Goal: Complete application form

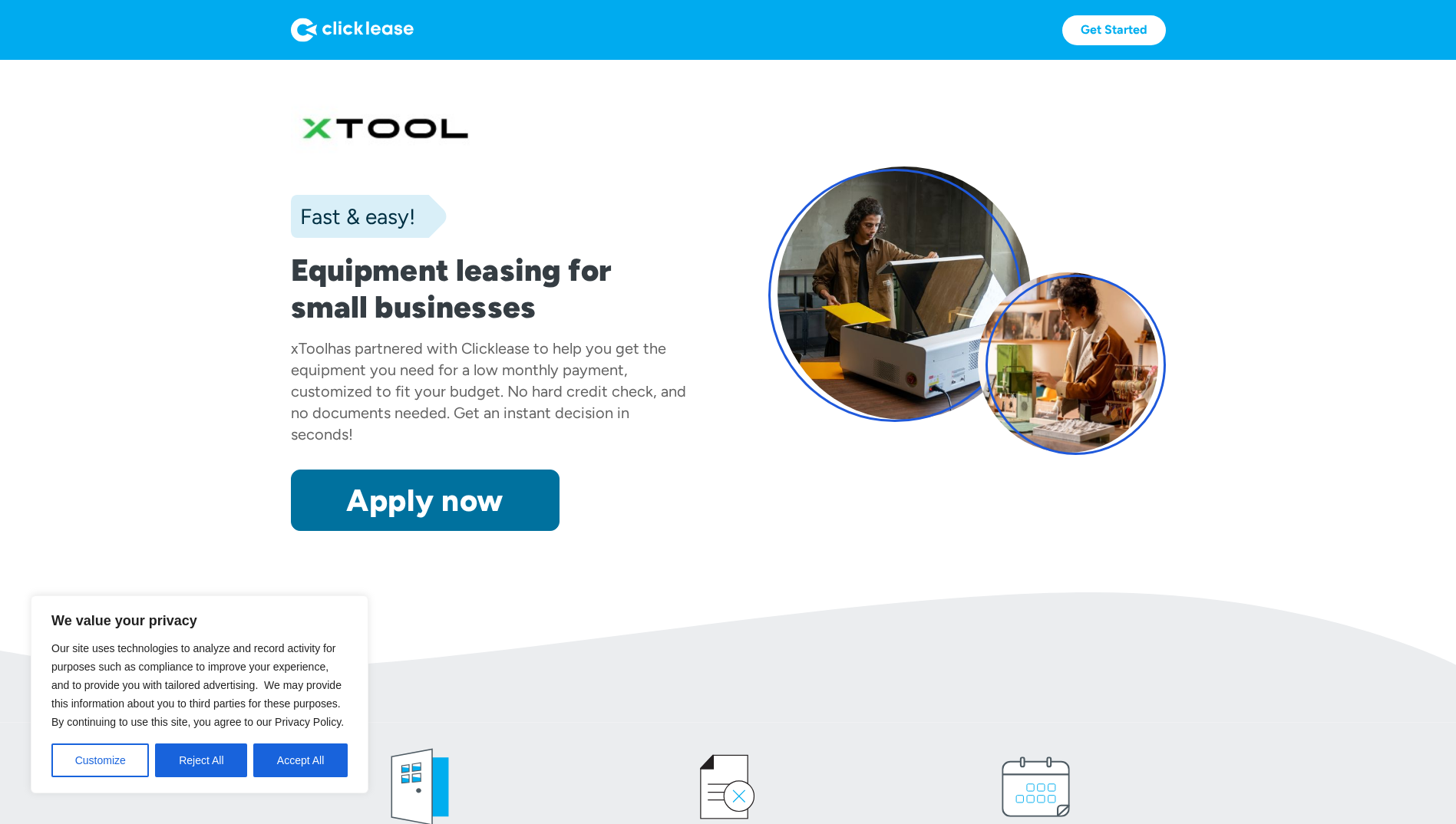
click at [467, 493] on link "Apply now" at bounding box center [425, 501] width 269 height 62
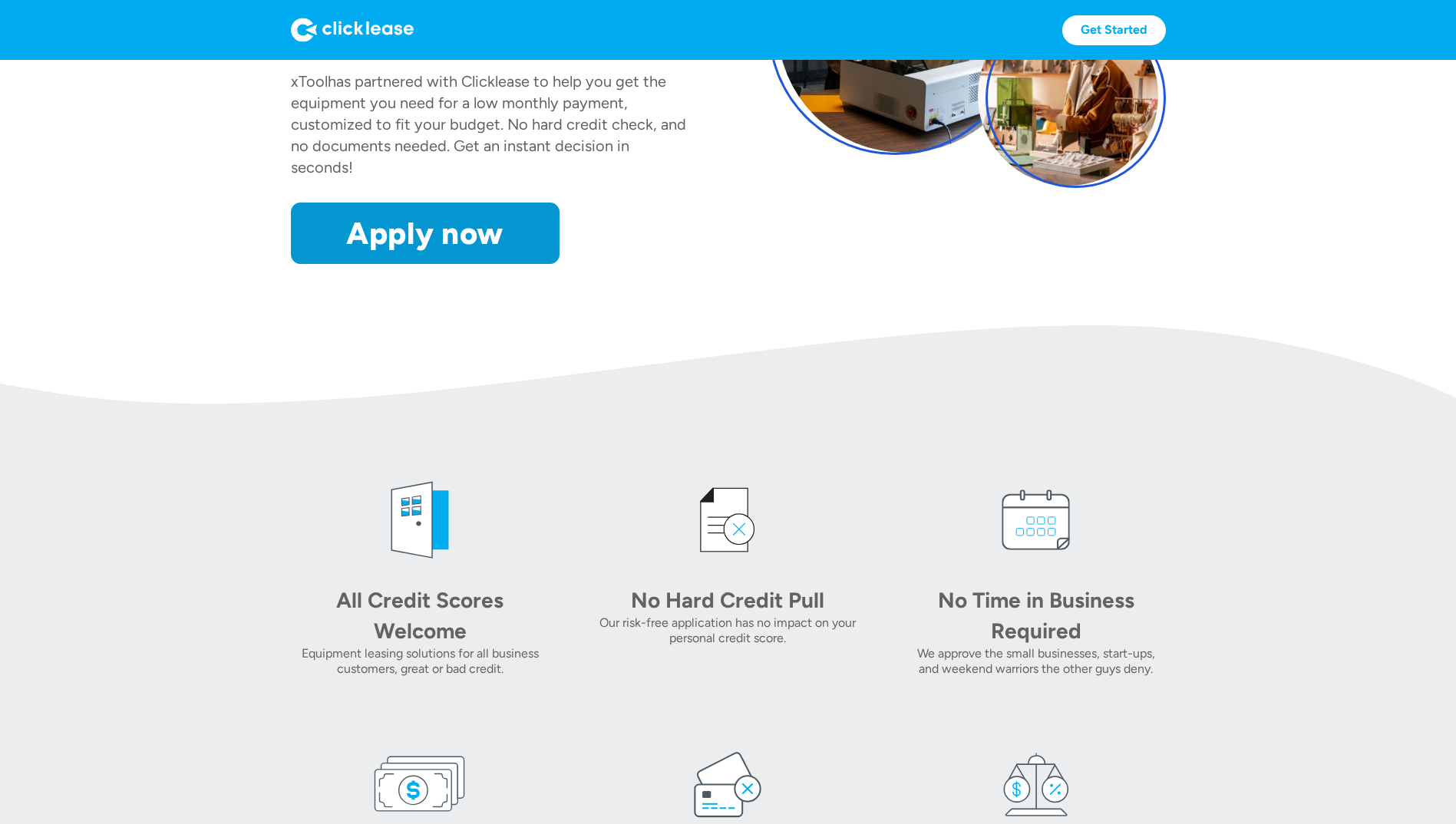
scroll to position [230, 0]
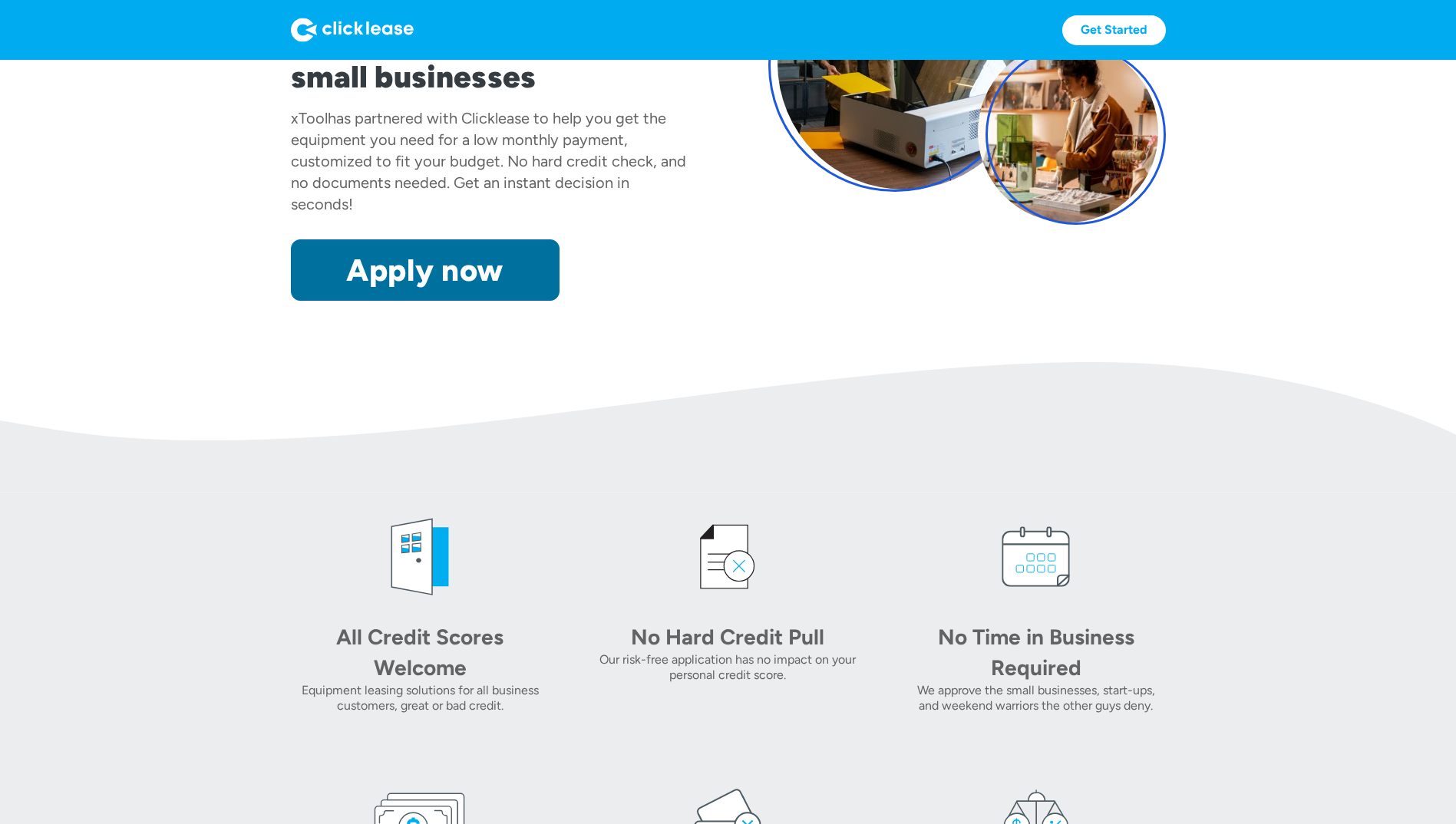
click at [455, 267] on link "Apply now" at bounding box center [425, 270] width 269 height 62
